Goal: Find specific page/section: Find specific page/section

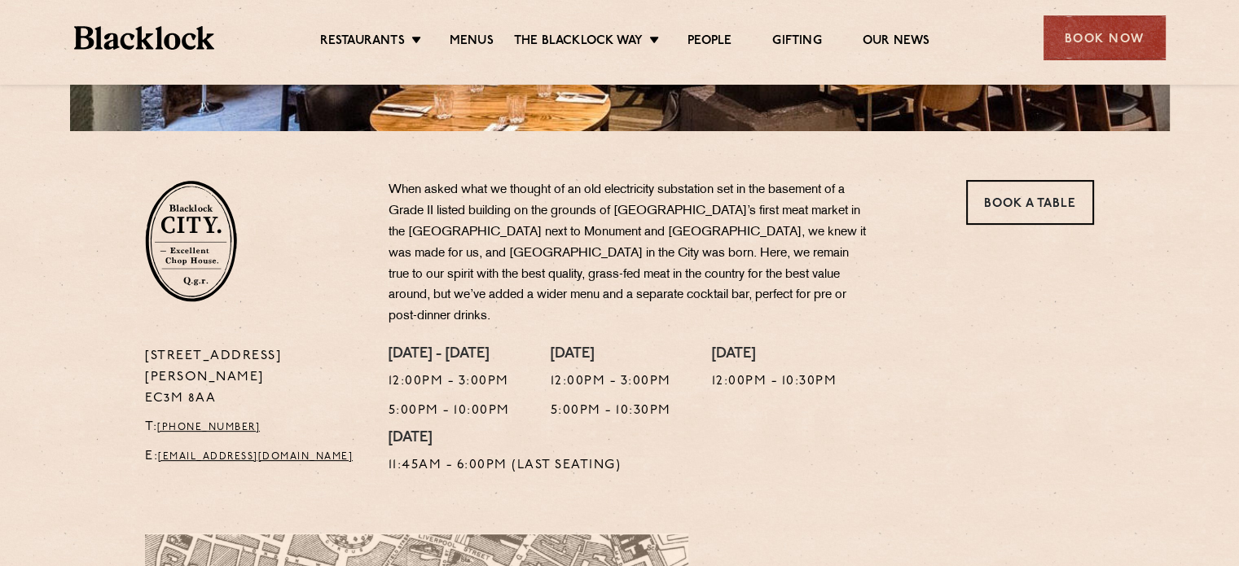
scroll to position [440, 0]
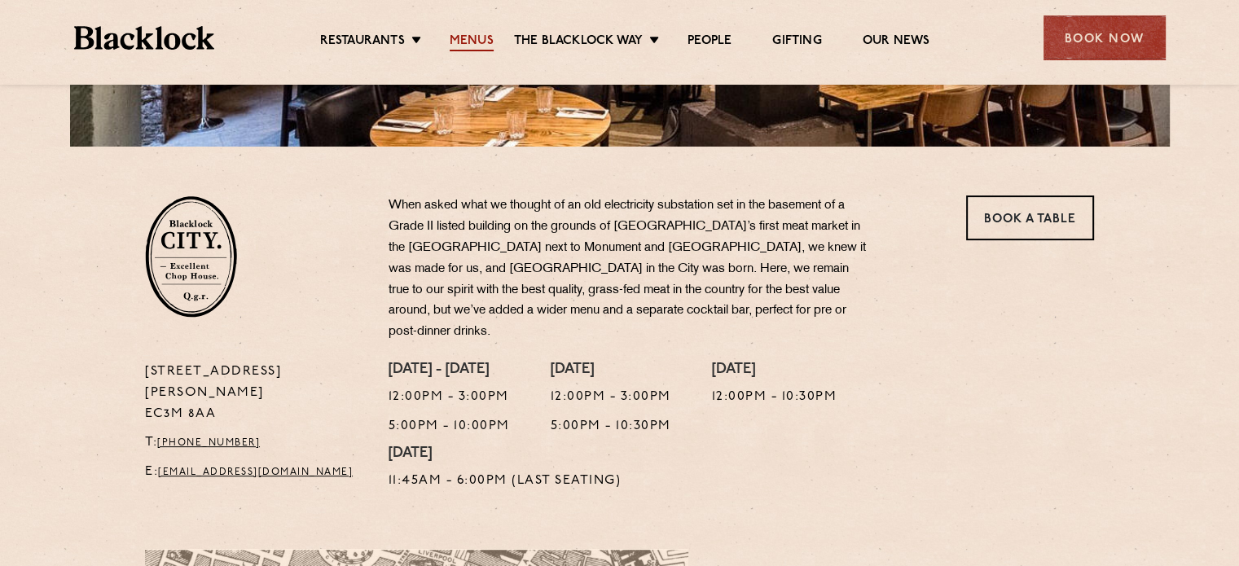
click at [468, 37] on link "Menus" at bounding box center [471, 42] width 44 height 18
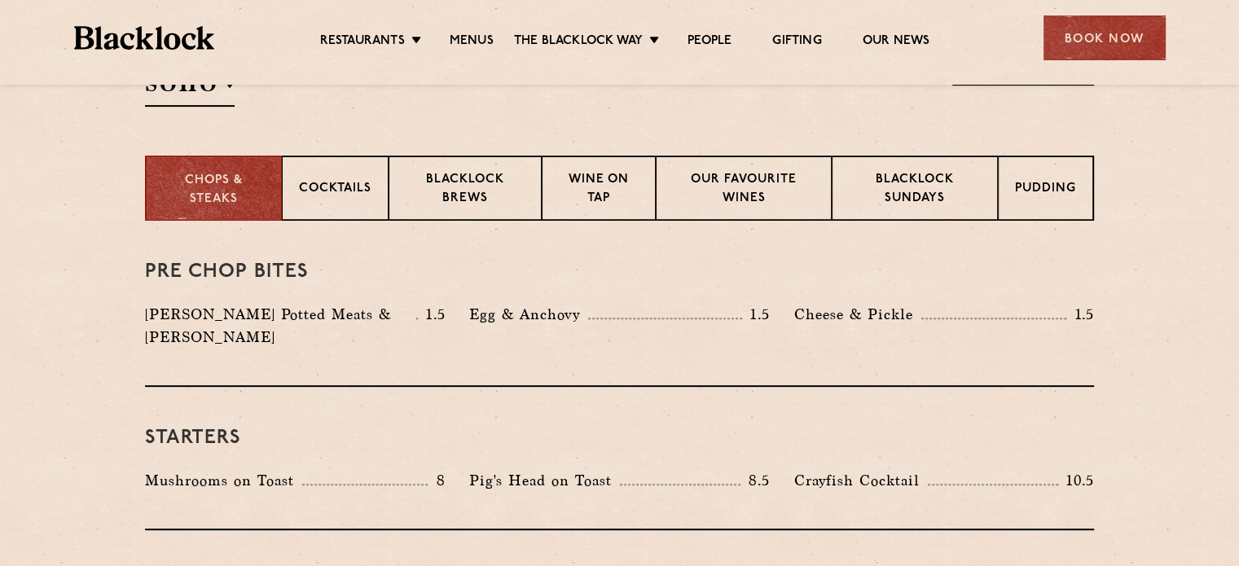
scroll to position [570, 0]
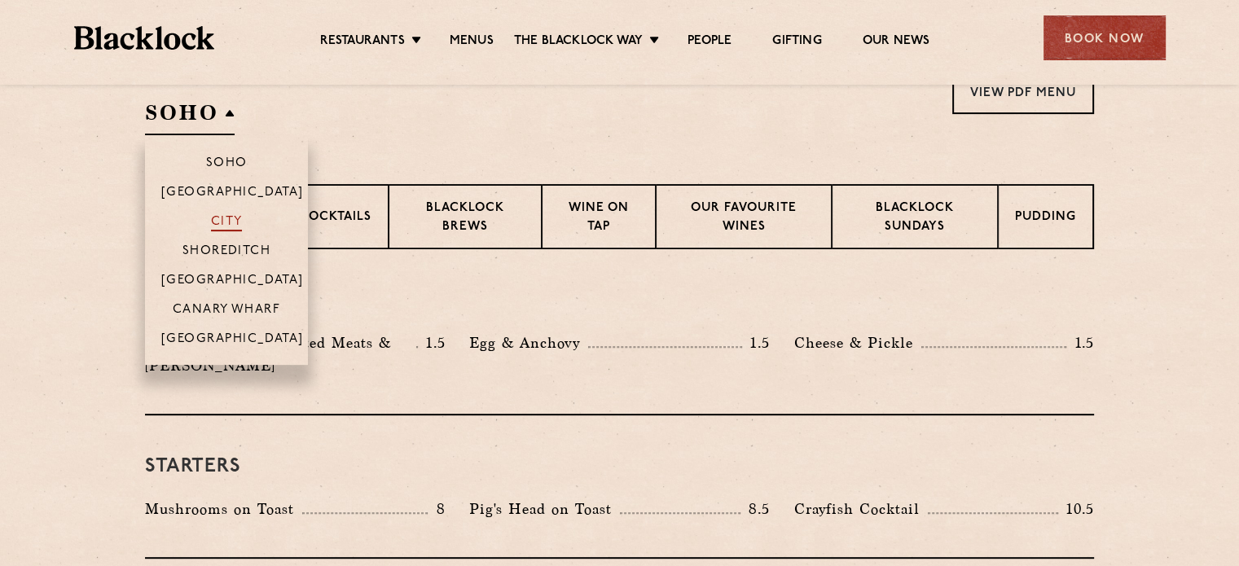
click at [233, 216] on p "City" at bounding box center [227, 223] width 32 height 16
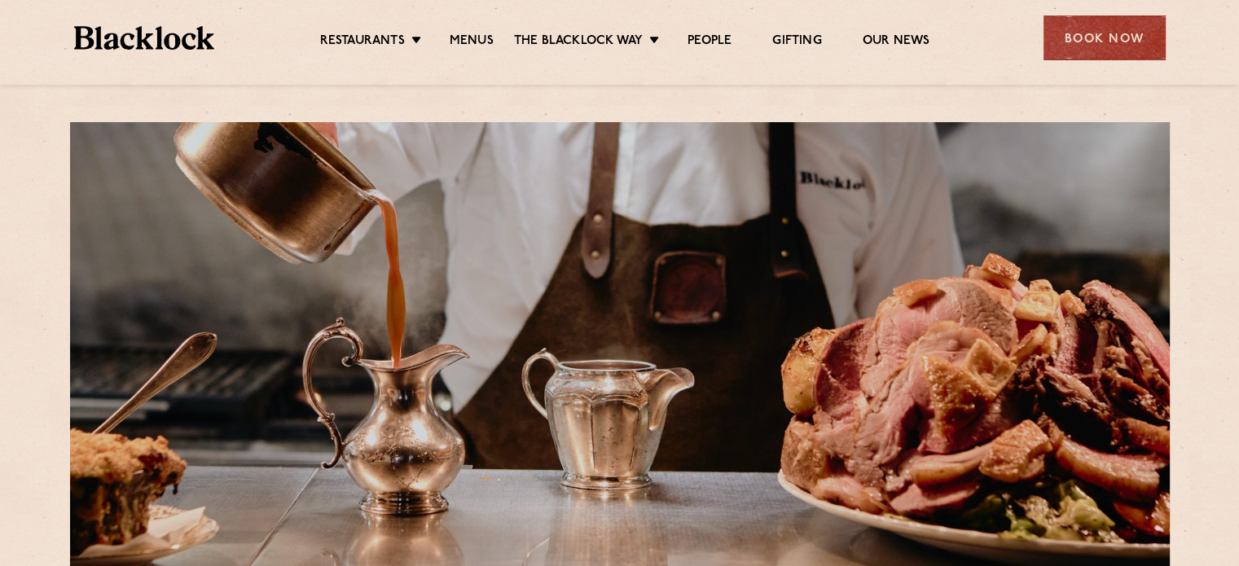
scroll to position [0, 0]
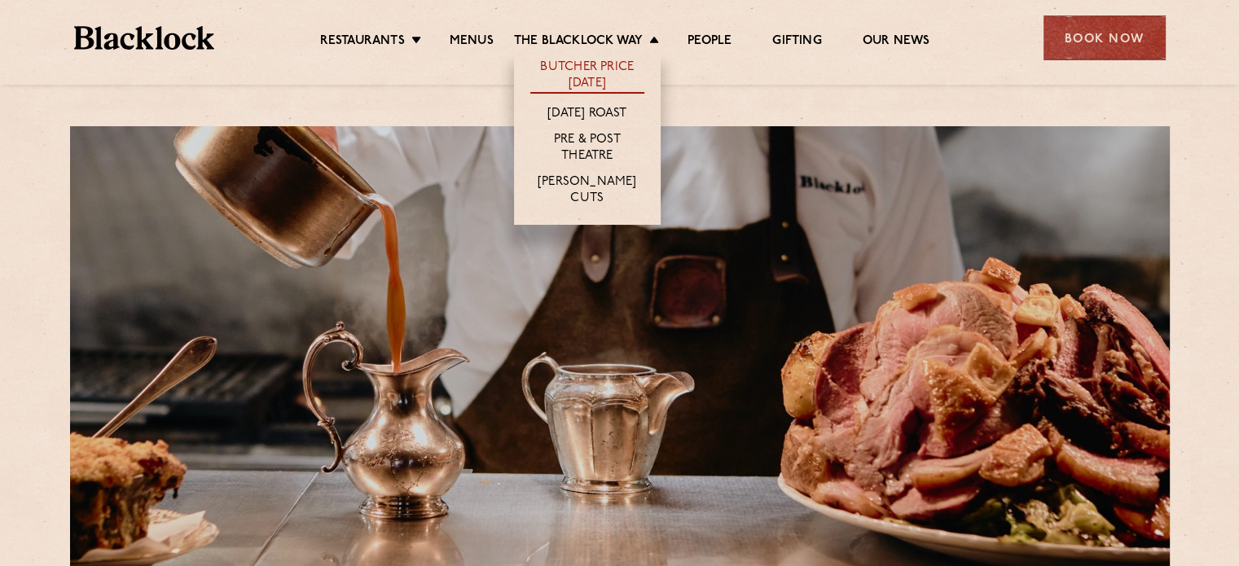
click at [634, 64] on link "Butcher Price [DATE]" at bounding box center [587, 76] width 114 height 34
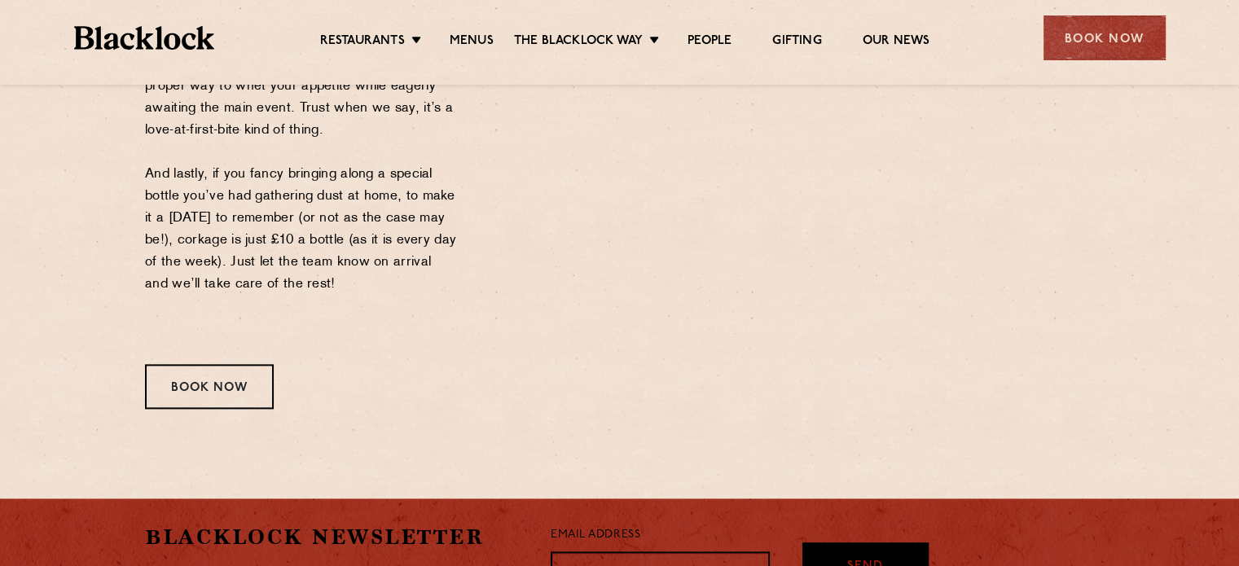
scroll to position [2036, 0]
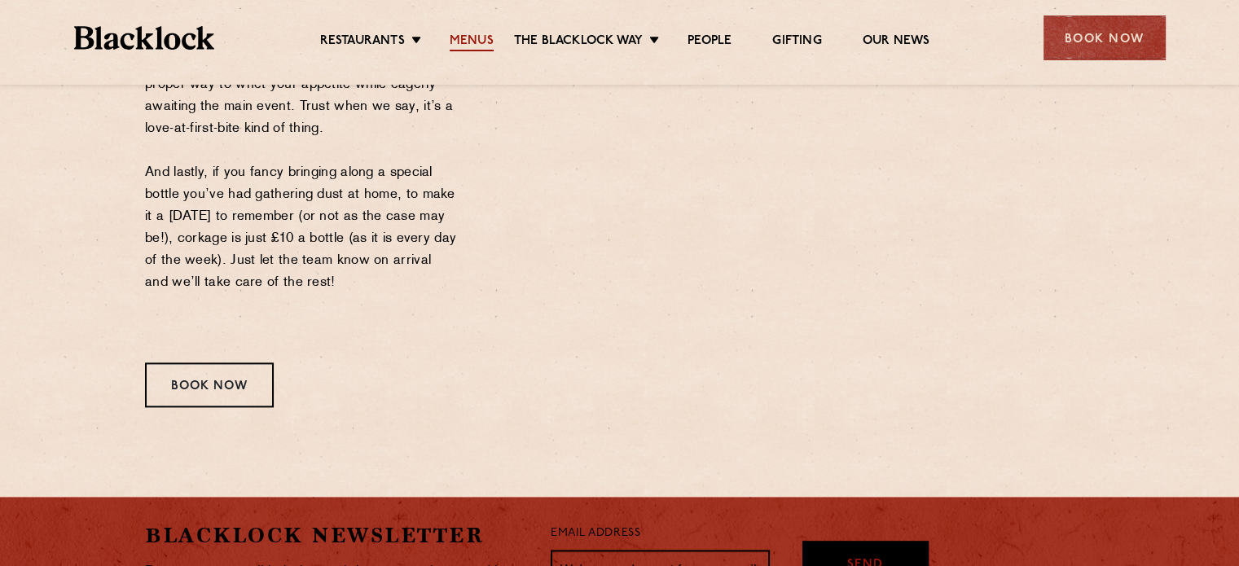
click at [463, 39] on link "Menus" at bounding box center [471, 42] width 44 height 18
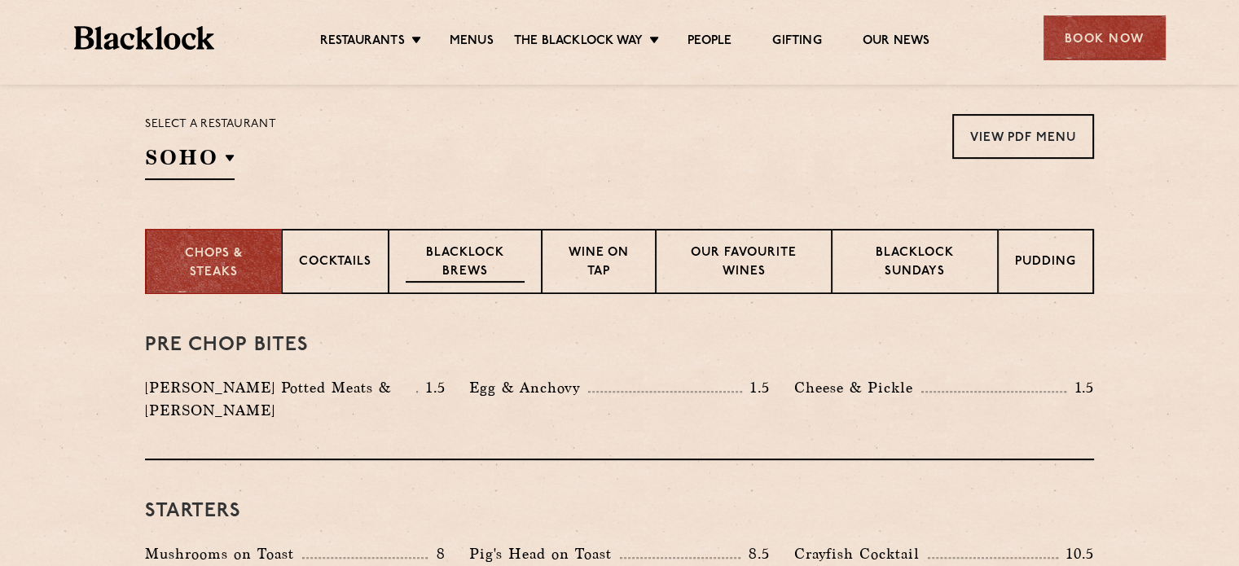
scroll to position [489, 0]
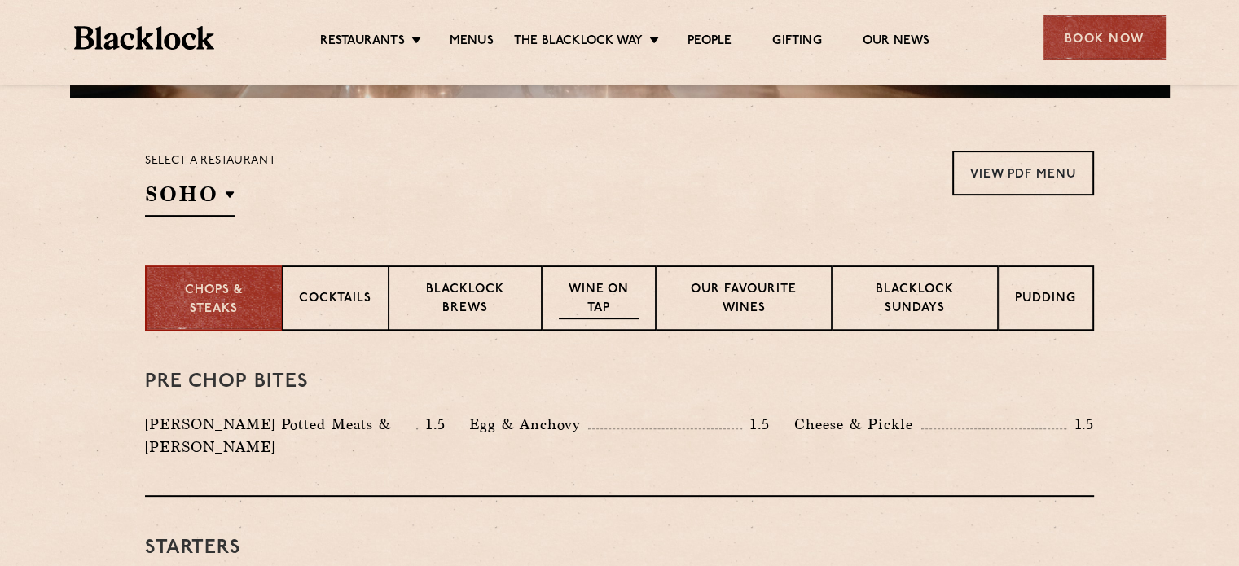
click at [603, 286] on p "Wine on Tap" at bounding box center [599, 300] width 80 height 38
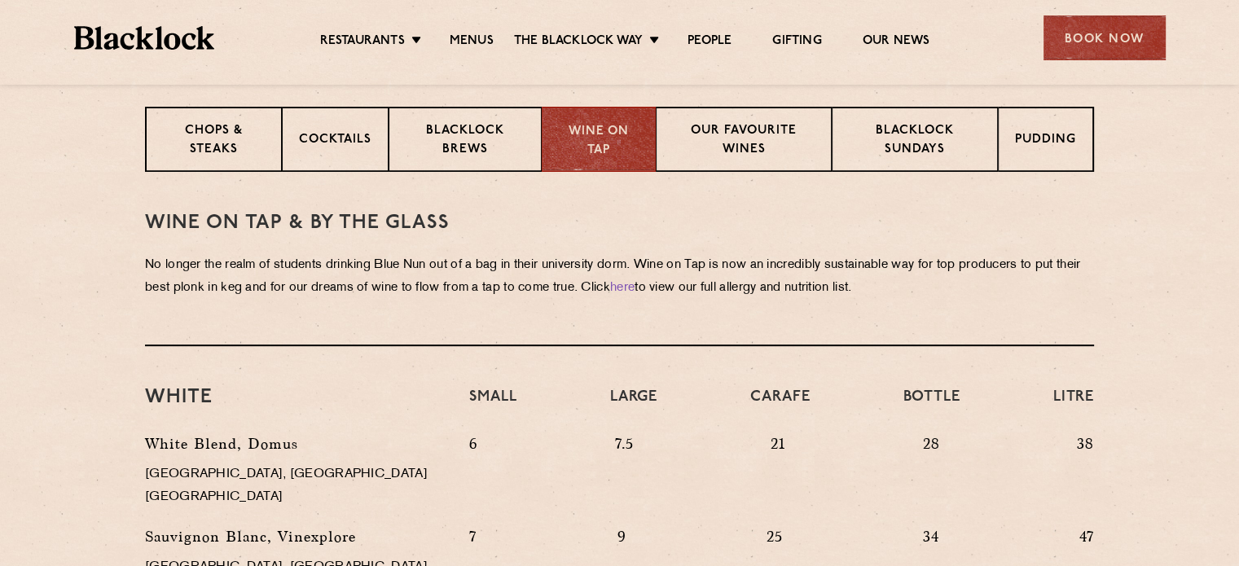
scroll to position [159, 0]
